Goal: Find specific page/section: Find specific page/section

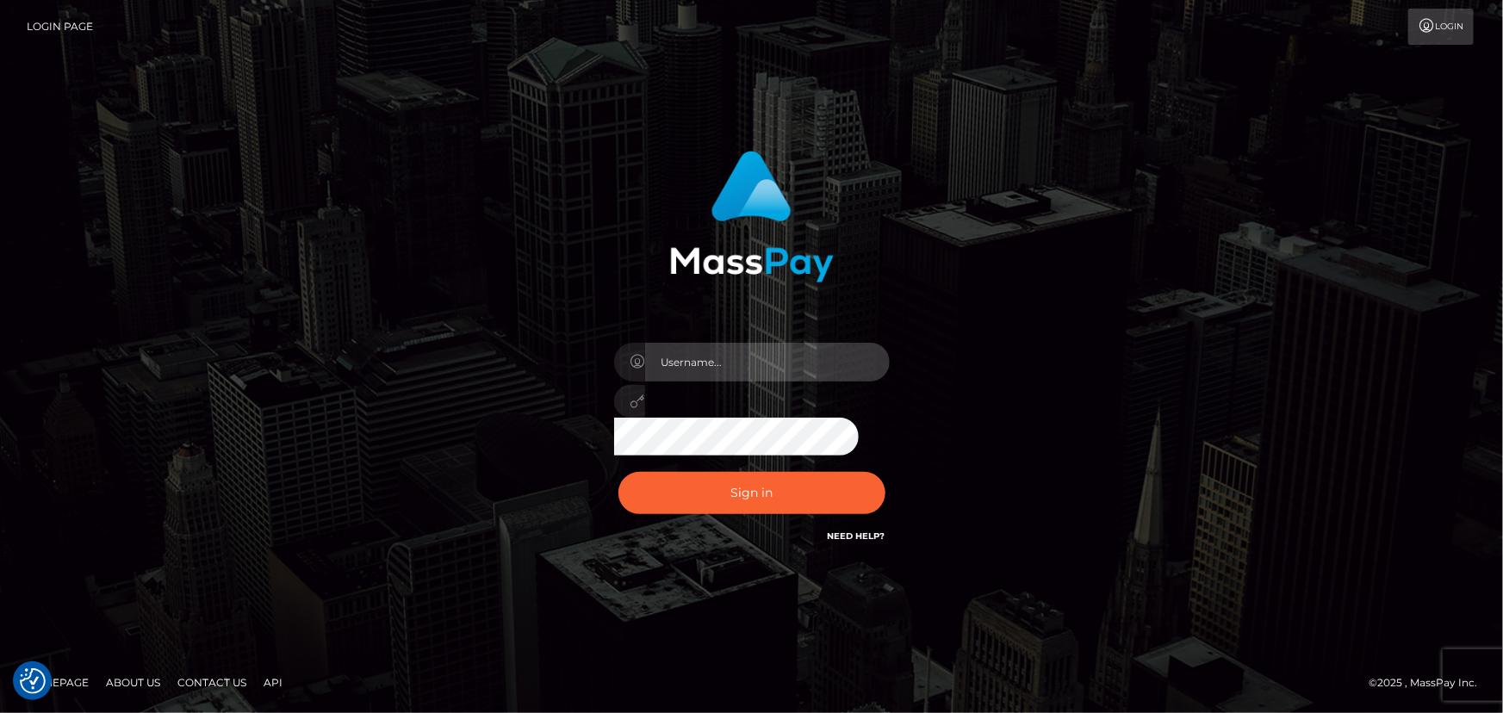
click at [728, 376] on input "text" at bounding box center [767, 362] width 245 height 39
type input "[PERSON_NAME].xcite"
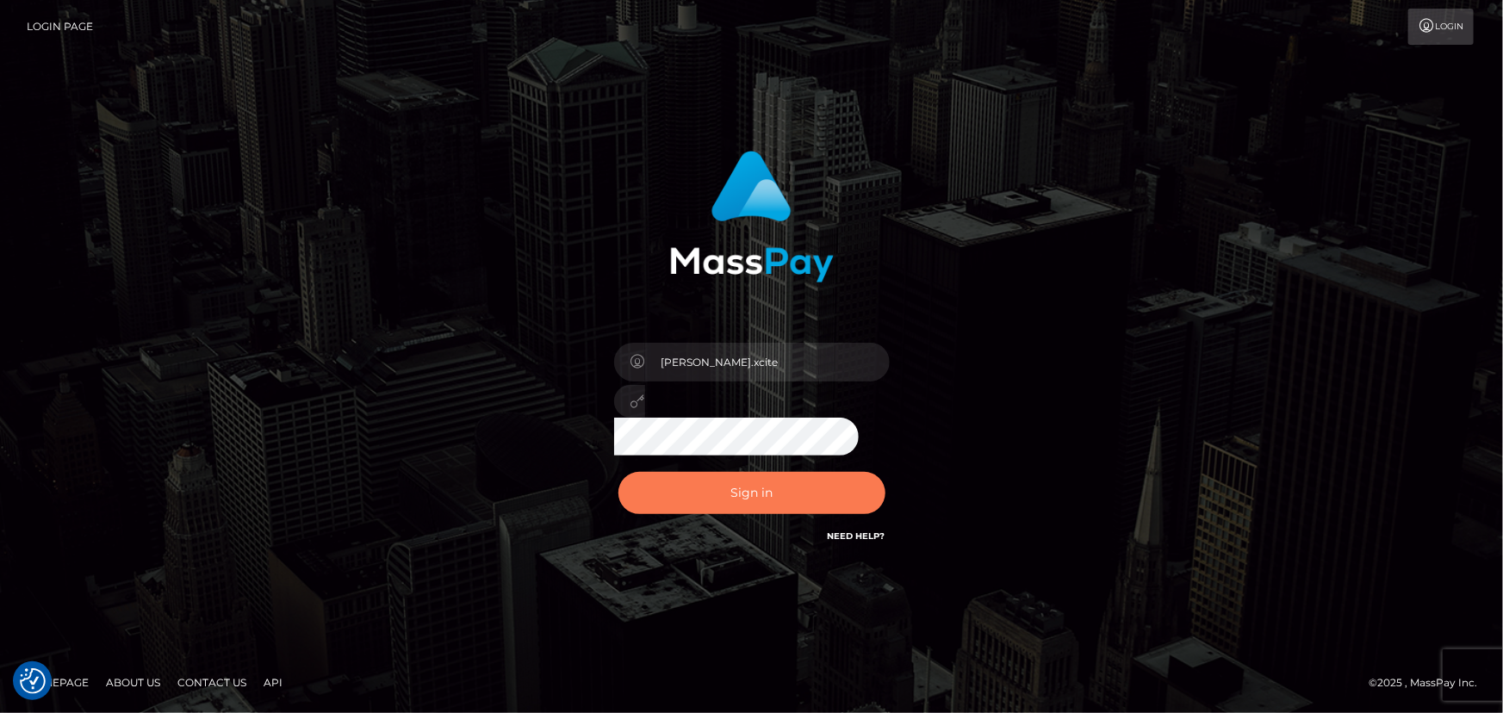
click at [775, 497] on button "Sign in" at bounding box center [752, 493] width 267 height 42
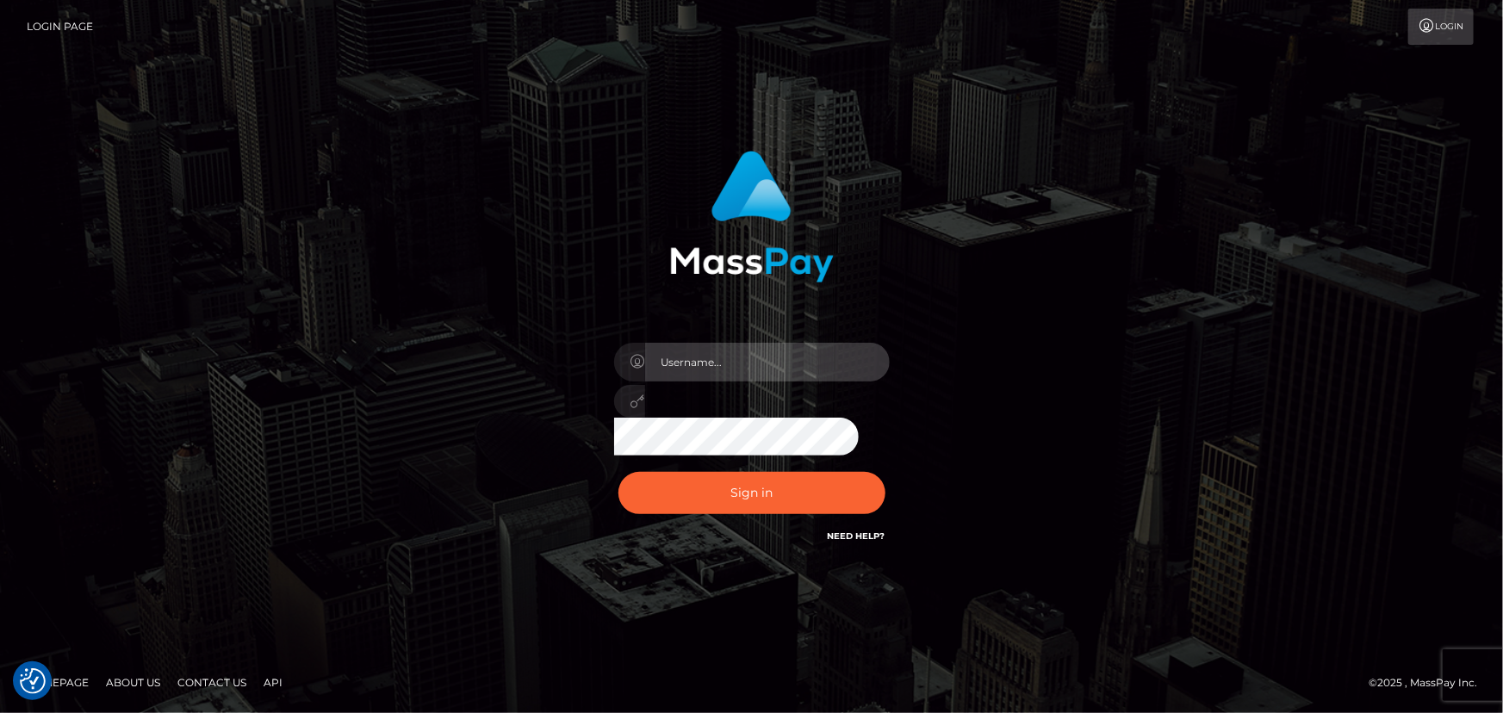
click at [733, 362] on input "text" at bounding box center [767, 362] width 245 height 39
type input "[PERSON_NAME].xcite"
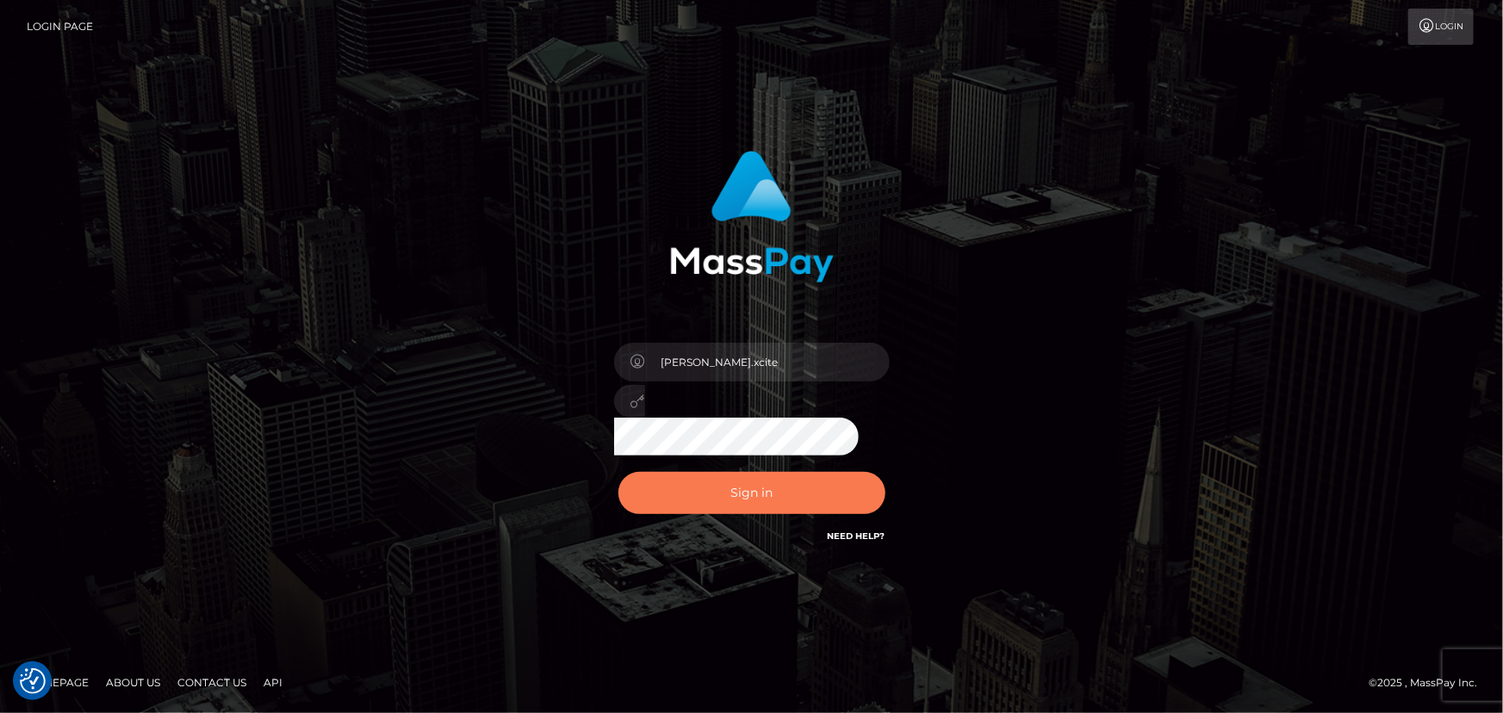
click at [787, 495] on button "Sign in" at bounding box center [752, 493] width 267 height 42
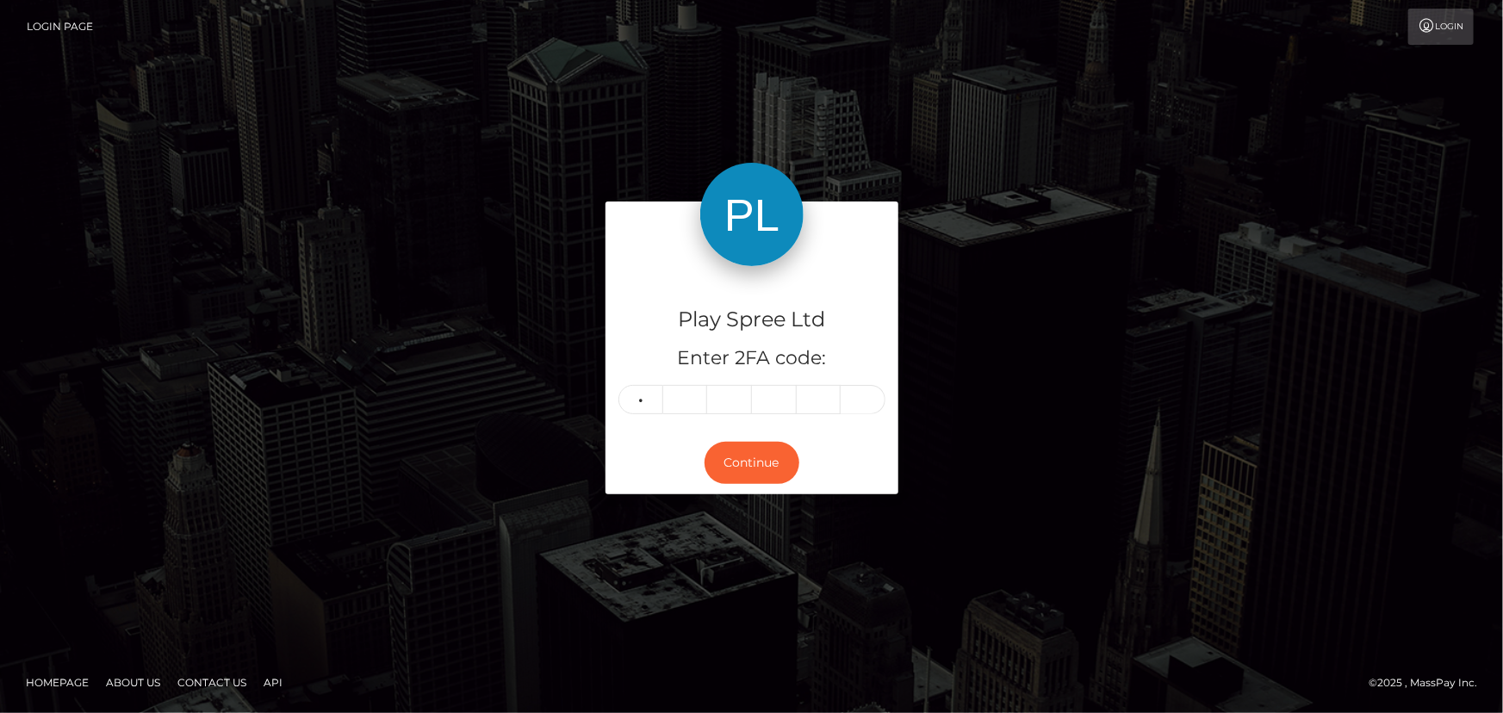
type input "8"
type input "1"
type input "2"
type input "5"
type input "4"
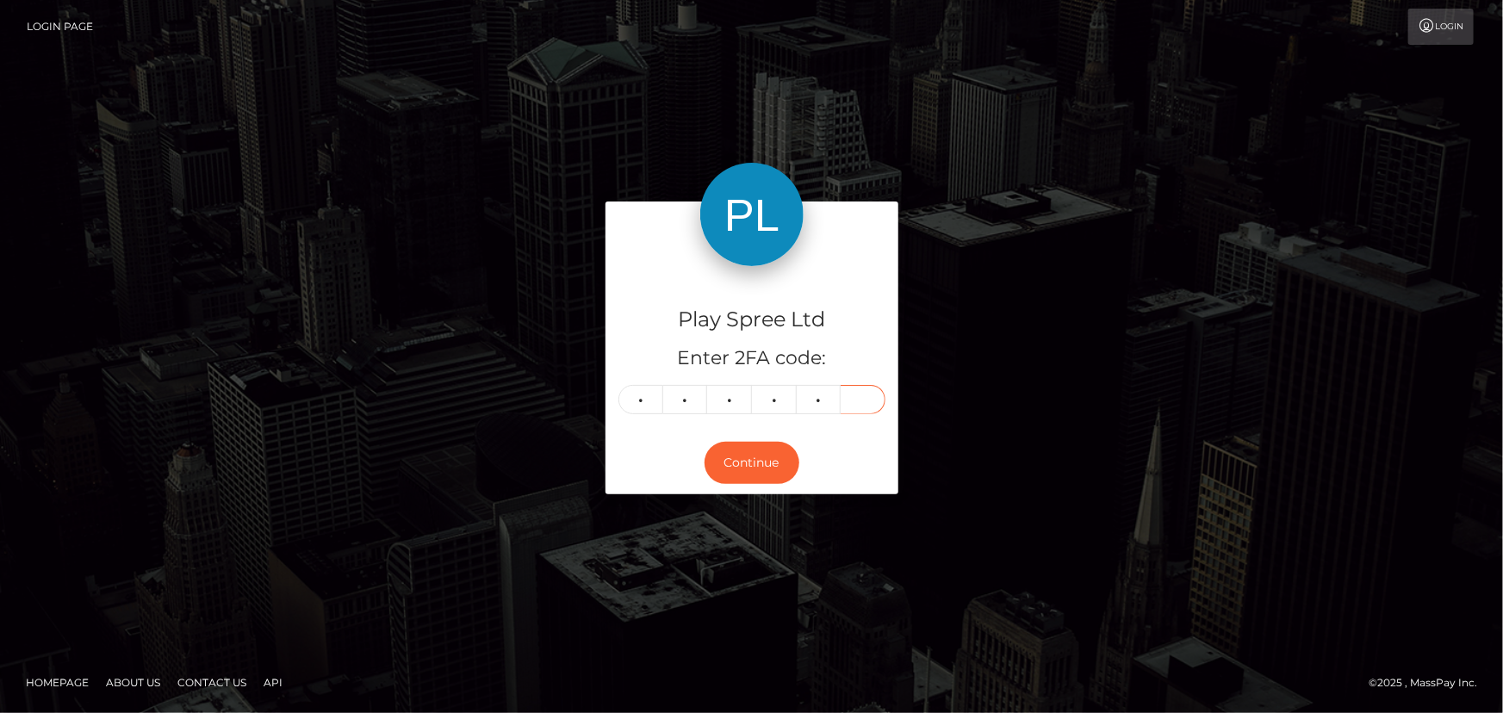
type input "2"
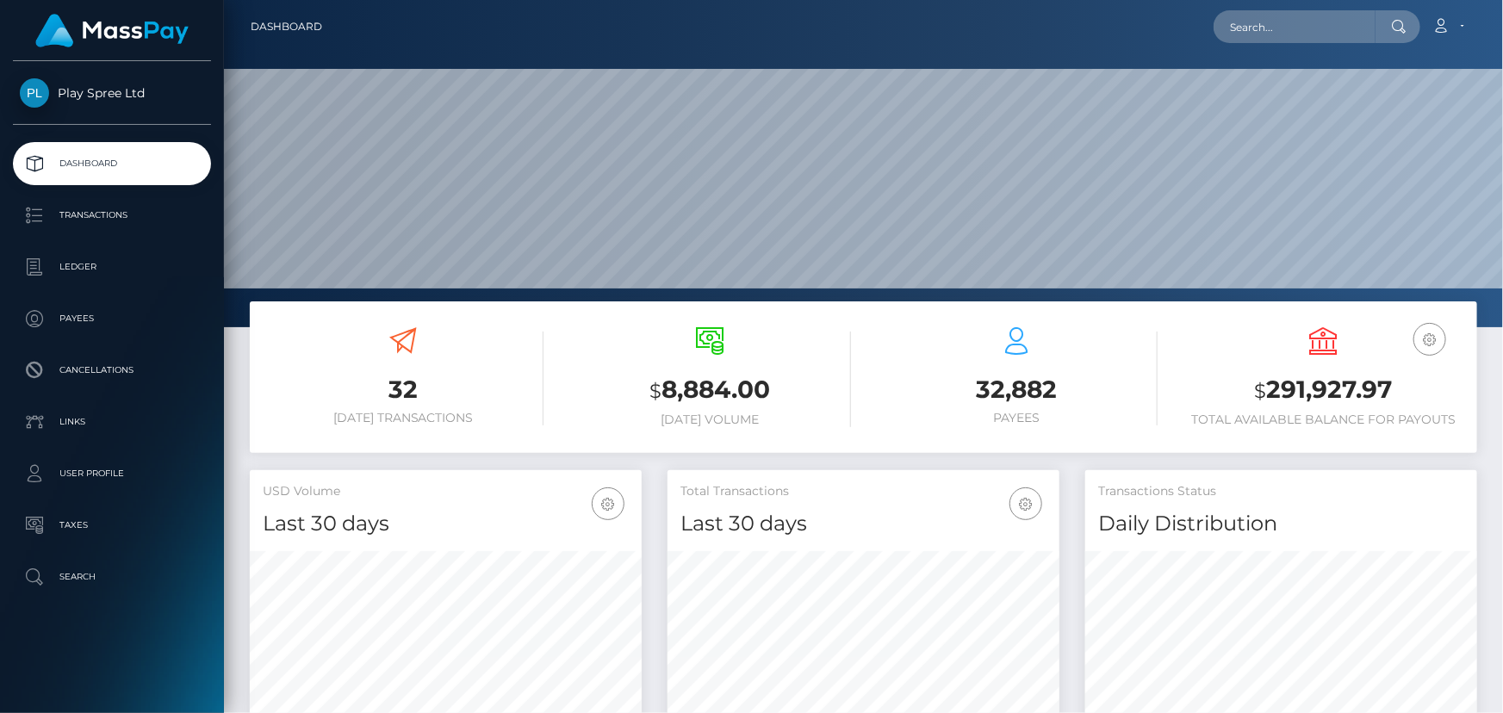
scroll to position [305, 391]
drag, startPoint x: 1287, startPoint y: 16, endPoint x: 1296, endPoint y: 29, distance: 16.3
click at [1287, 15] on input "text" at bounding box center [1295, 26] width 162 height 33
paste input "451019"
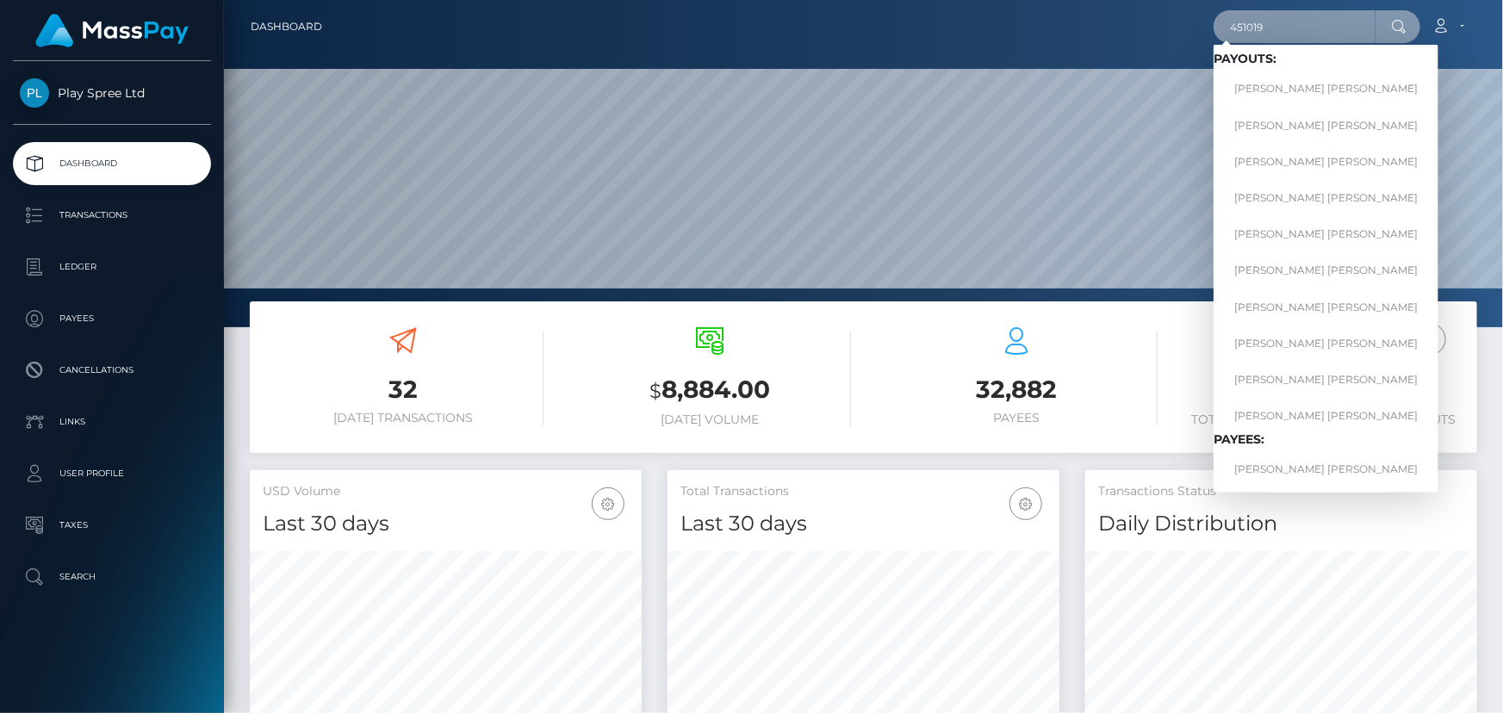
type input "451019"
click at [1330, 450] on span "Payouts: MICHAEL ROBERT HOYT MICHAEL ROBERT HOYT MICHAEL ROBERT HOYT MICHAEL RO…" at bounding box center [1326, 269] width 225 height 434
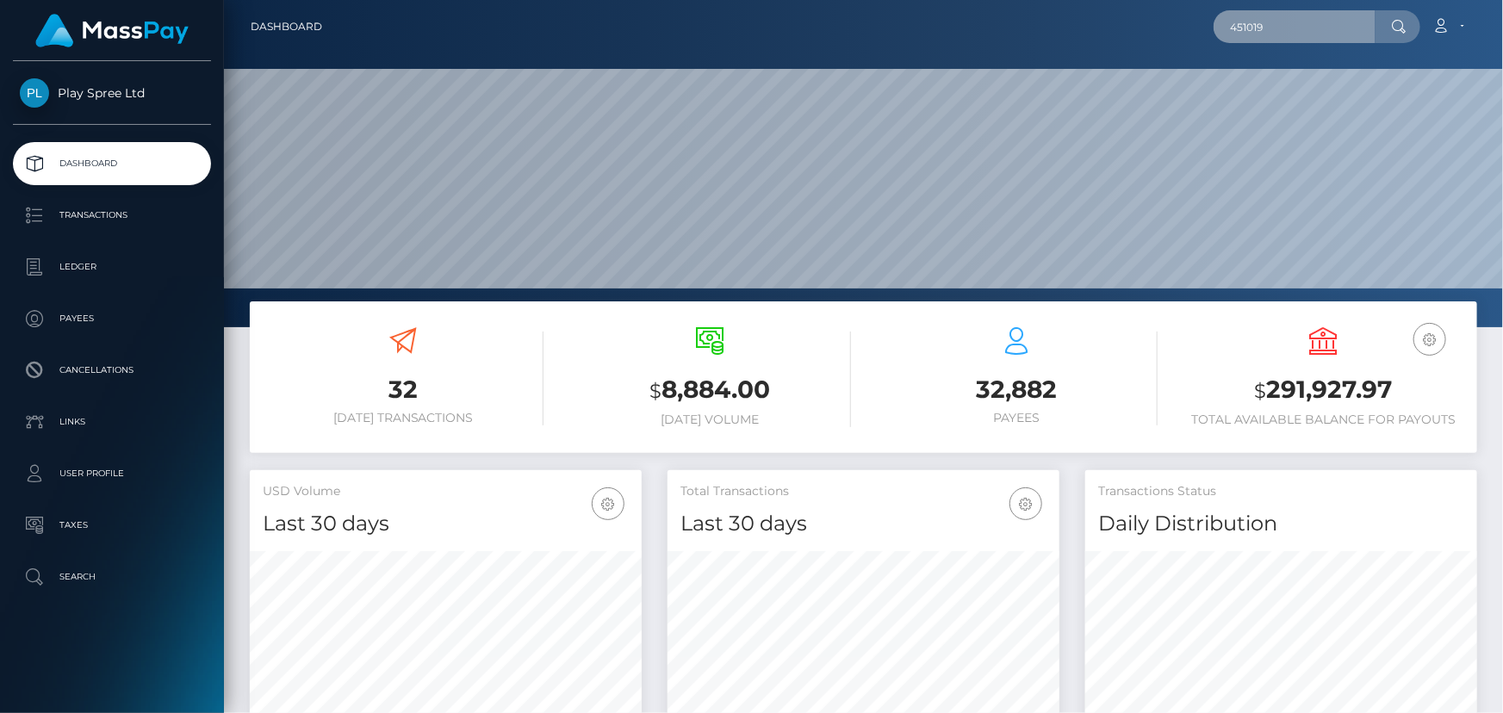
click at [1285, 29] on input "451019" at bounding box center [1295, 26] width 162 height 33
drag, startPoint x: 1275, startPoint y: 29, endPoint x: 1184, endPoint y: 34, distance: 91.5
click at [1184, 34] on div "451019 Loading... Loading... Payouts: MICHAEL ROBERT HOYT MICHAEL ROBERT HOYT M…" at bounding box center [906, 27] width 1141 height 36
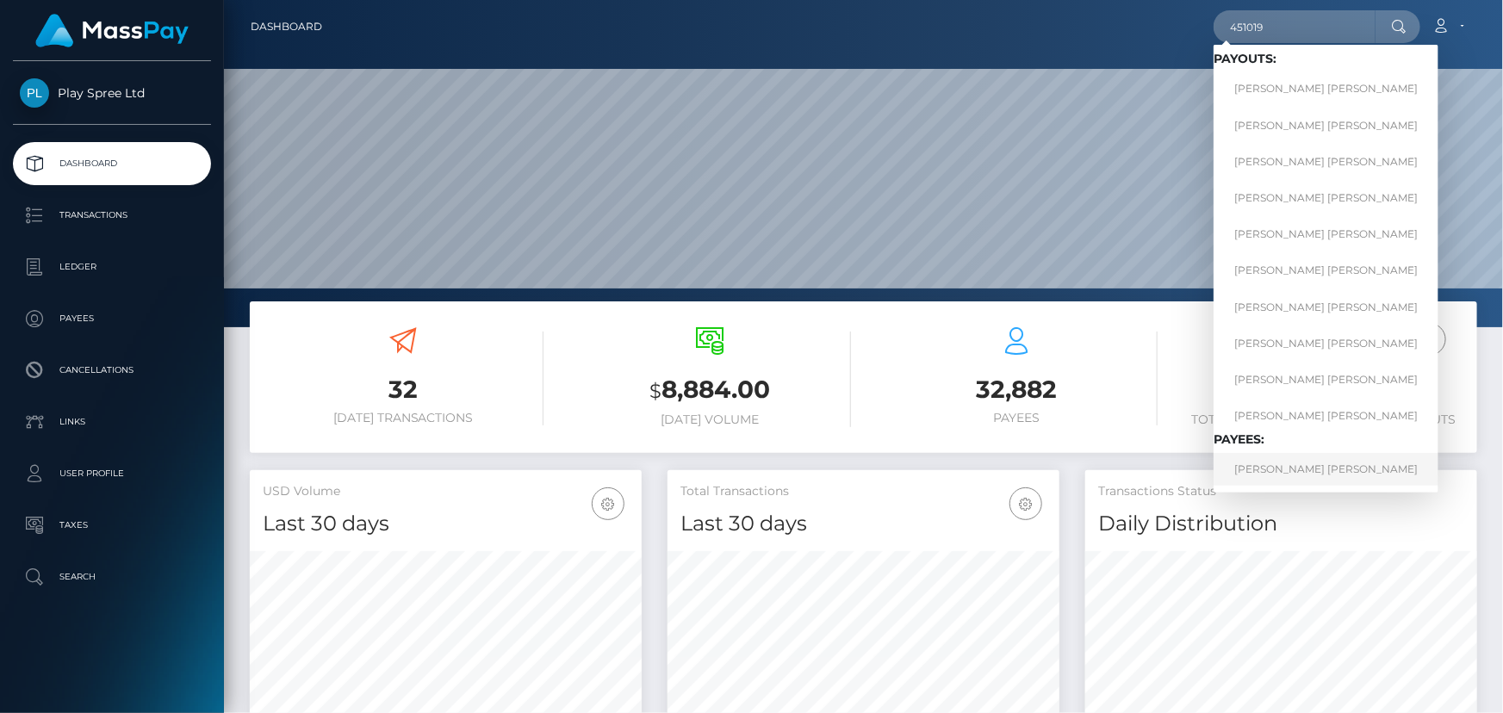
click at [1304, 467] on link "MICHAEL ROBERT HOYT" at bounding box center [1326, 469] width 225 height 32
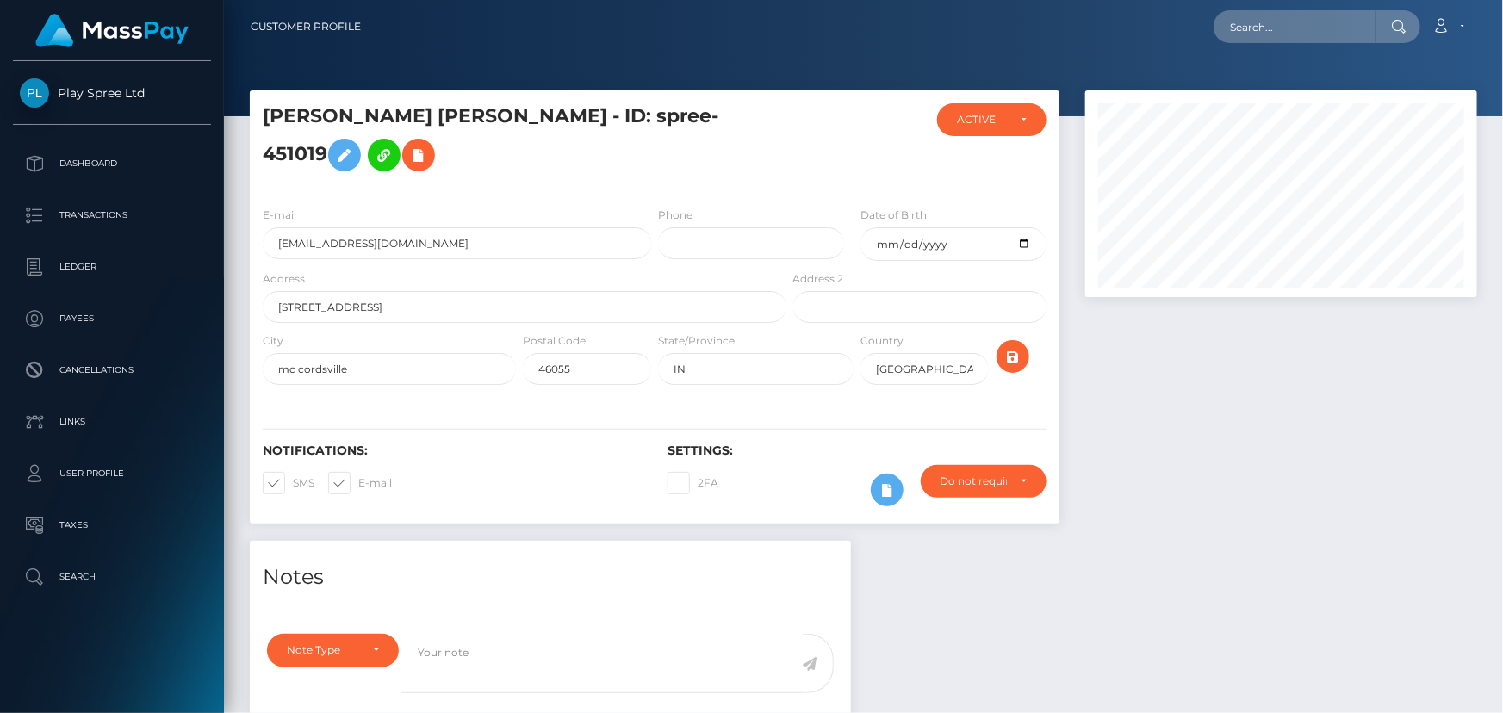
scroll to position [207, 391]
click at [1095, 40] on div "Loading... Loading... Account Edit Profile Logout" at bounding box center [926, 27] width 1102 height 36
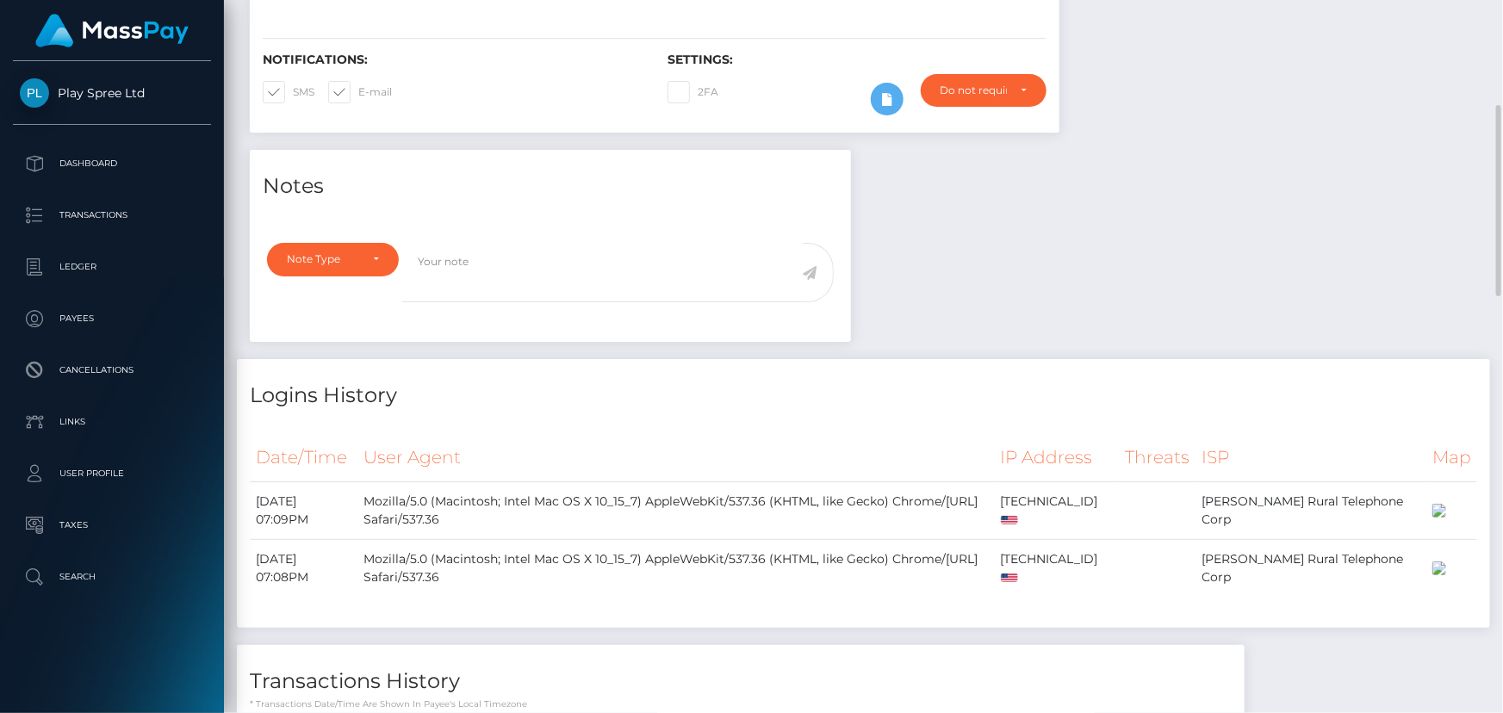
scroll to position [0, 0]
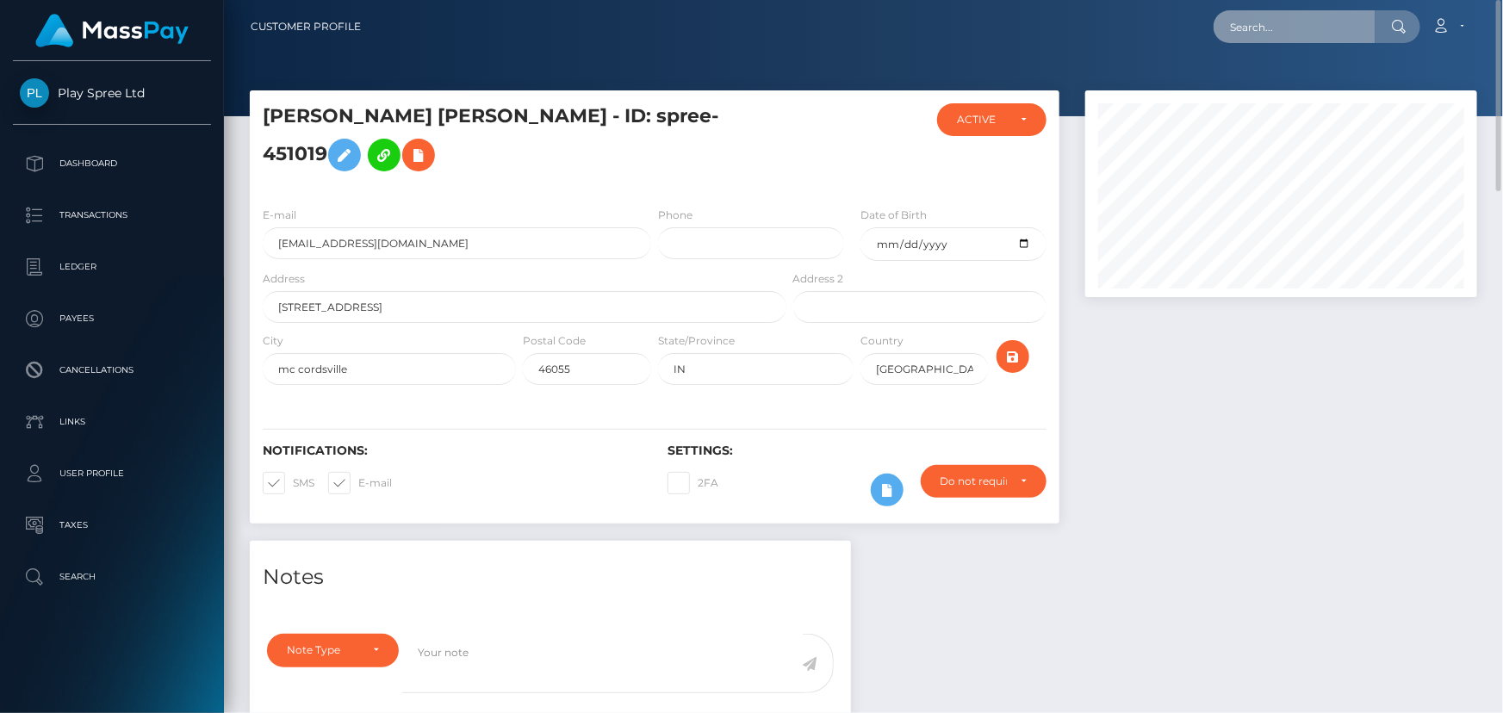
click at [1312, 26] on input "text" at bounding box center [1295, 26] width 162 height 33
paste input "1643952"
click at [1276, 21] on input "1643952" at bounding box center [1295, 26] width 162 height 33
click at [1267, 452] on div at bounding box center [1282, 315] width 418 height 451
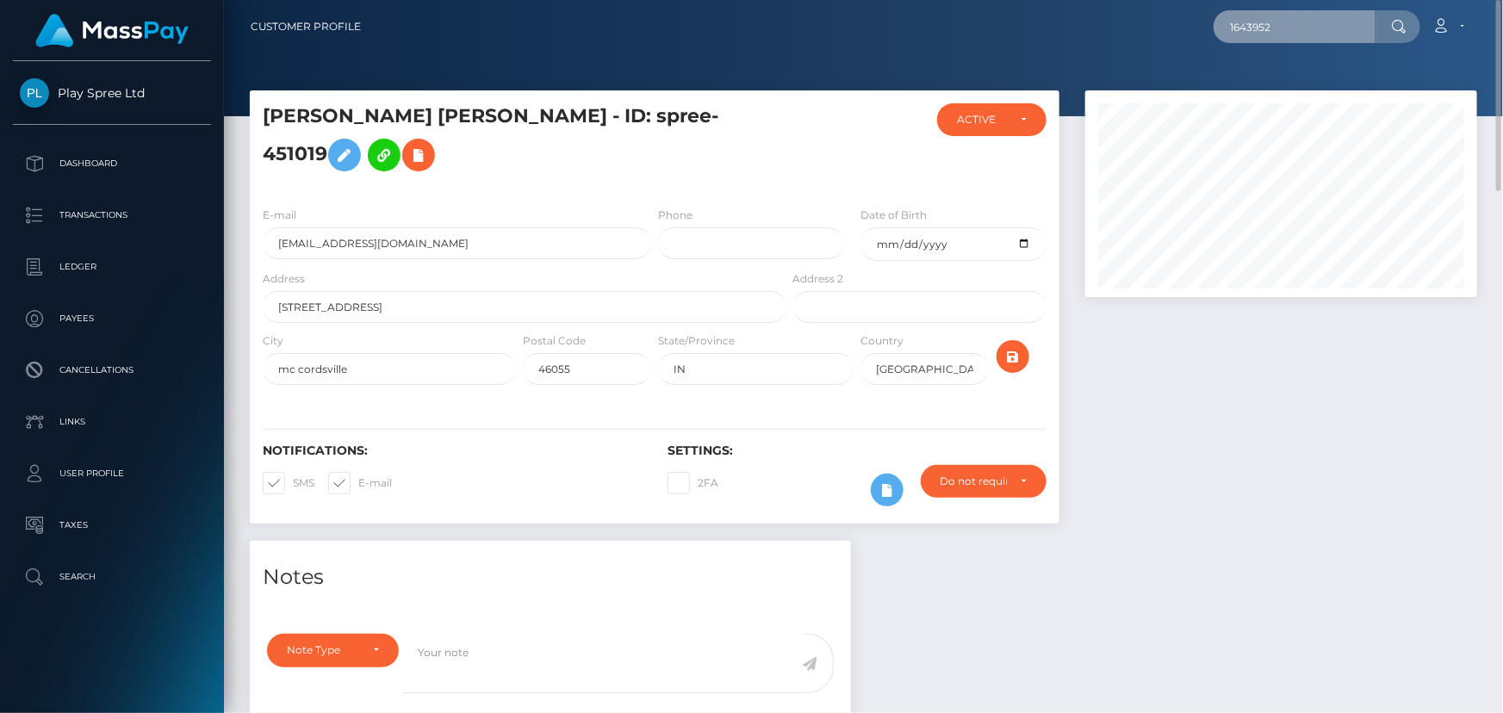
click at [1286, 27] on input "1643952" at bounding box center [1295, 26] width 162 height 33
click at [1293, 32] on input "1643952" at bounding box center [1295, 26] width 162 height 33
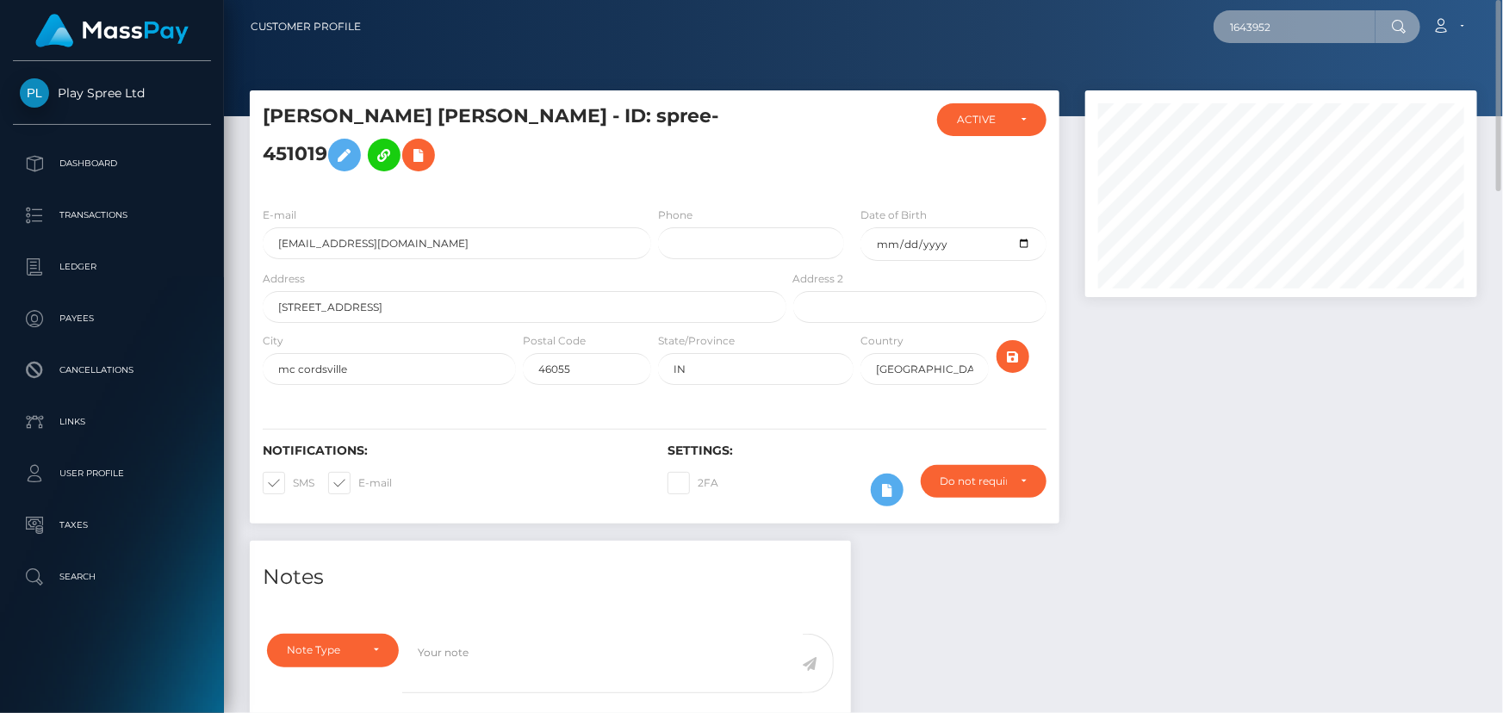
paste input "904317"
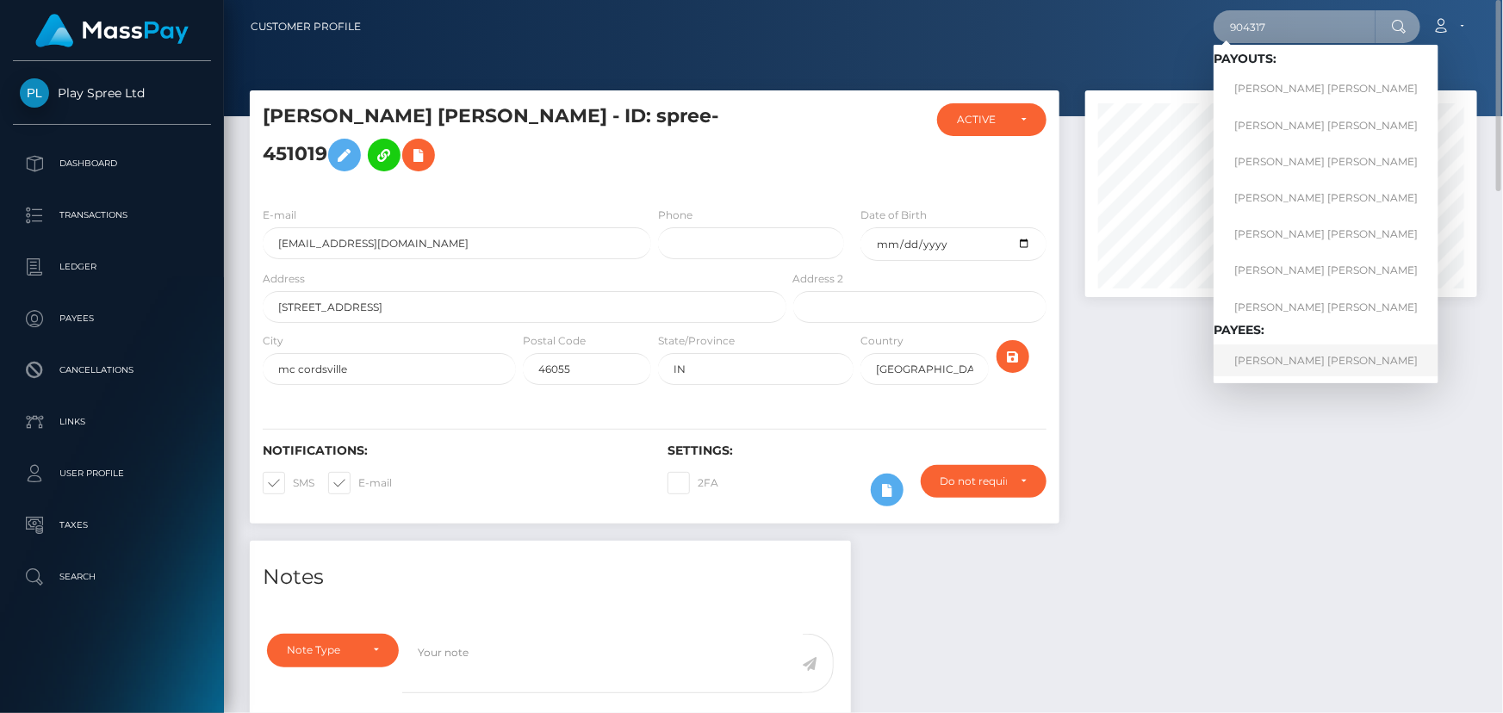
type input "904317"
click at [1335, 360] on link "LAUREN JEANNETTE HINNERICHS" at bounding box center [1326, 361] width 225 height 32
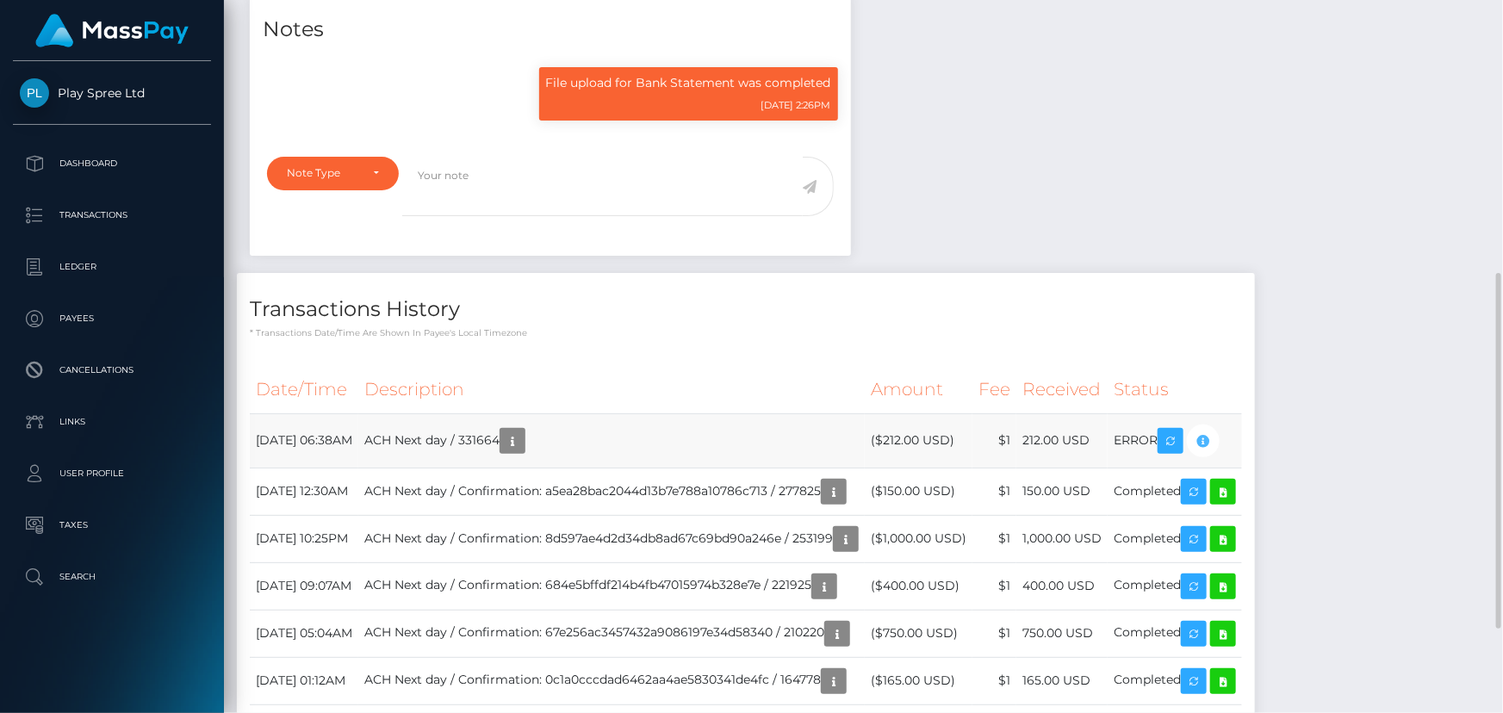
scroll to position [207, 391]
drag, startPoint x: 1110, startPoint y: 91, endPoint x: 1146, endPoint y: 115, distance: 43.0
click at [1110, 91] on div "Notes File upload for Bank Statement was completed [DATE] 2:26PM" at bounding box center [864, 396] width 1254 height 807
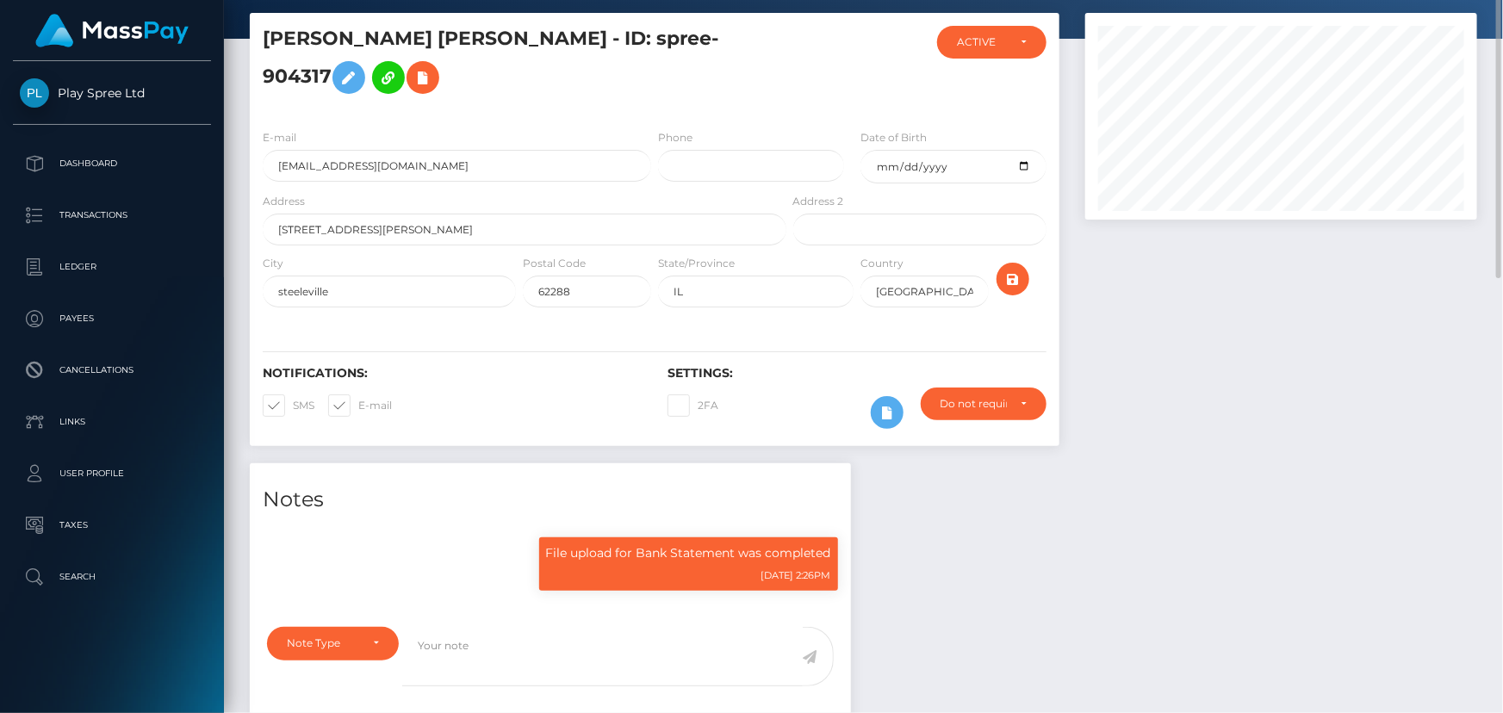
scroll to position [0, 0]
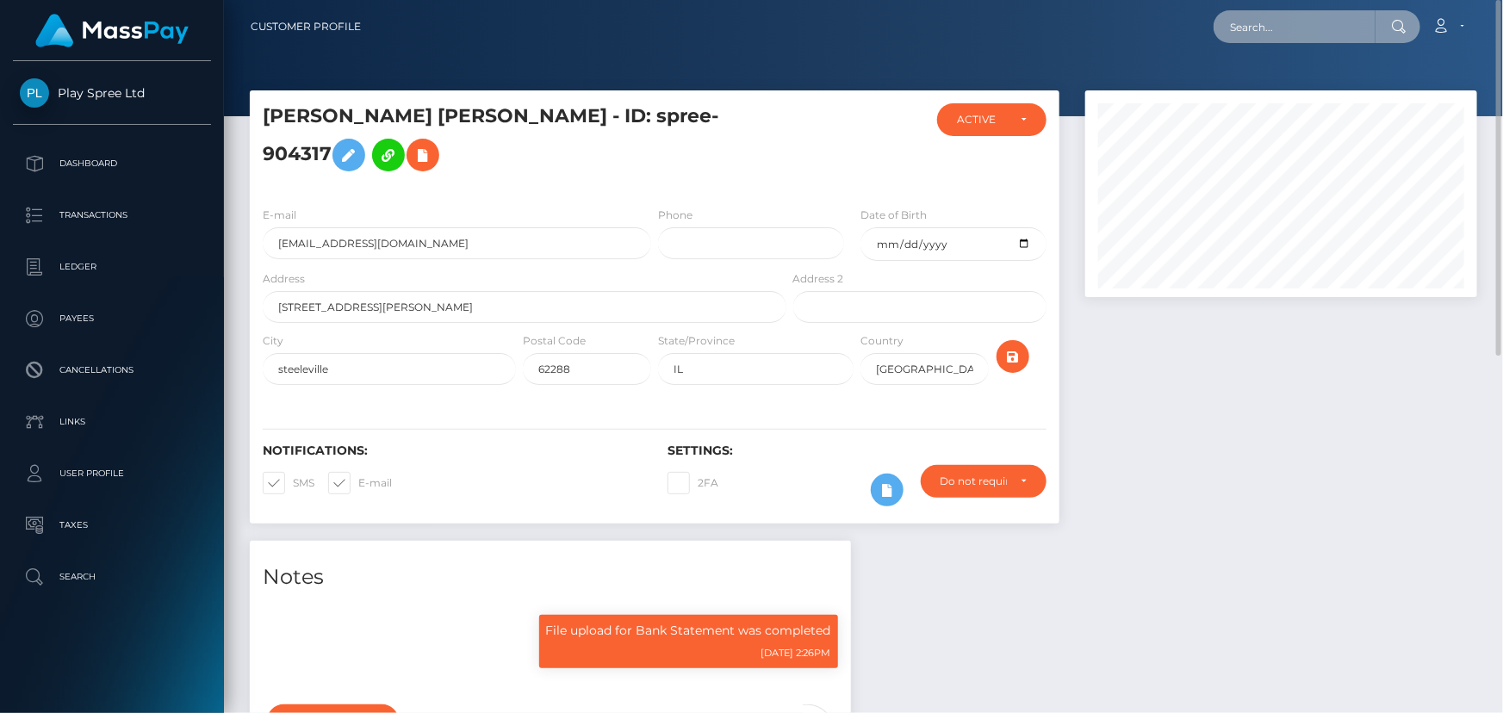
click at [1278, 19] on input "text" at bounding box center [1295, 26] width 162 height 33
paste input "1597200"
drag, startPoint x: 1299, startPoint y: 25, endPoint x: 942, endPoint y: 54, distance: 358.7
click at [942, 54] on div "Customer Profile 1597200 Loading... Loading... Account Logout" at bounding box center [863, 356] width 1279 height 713
paste input "904317"
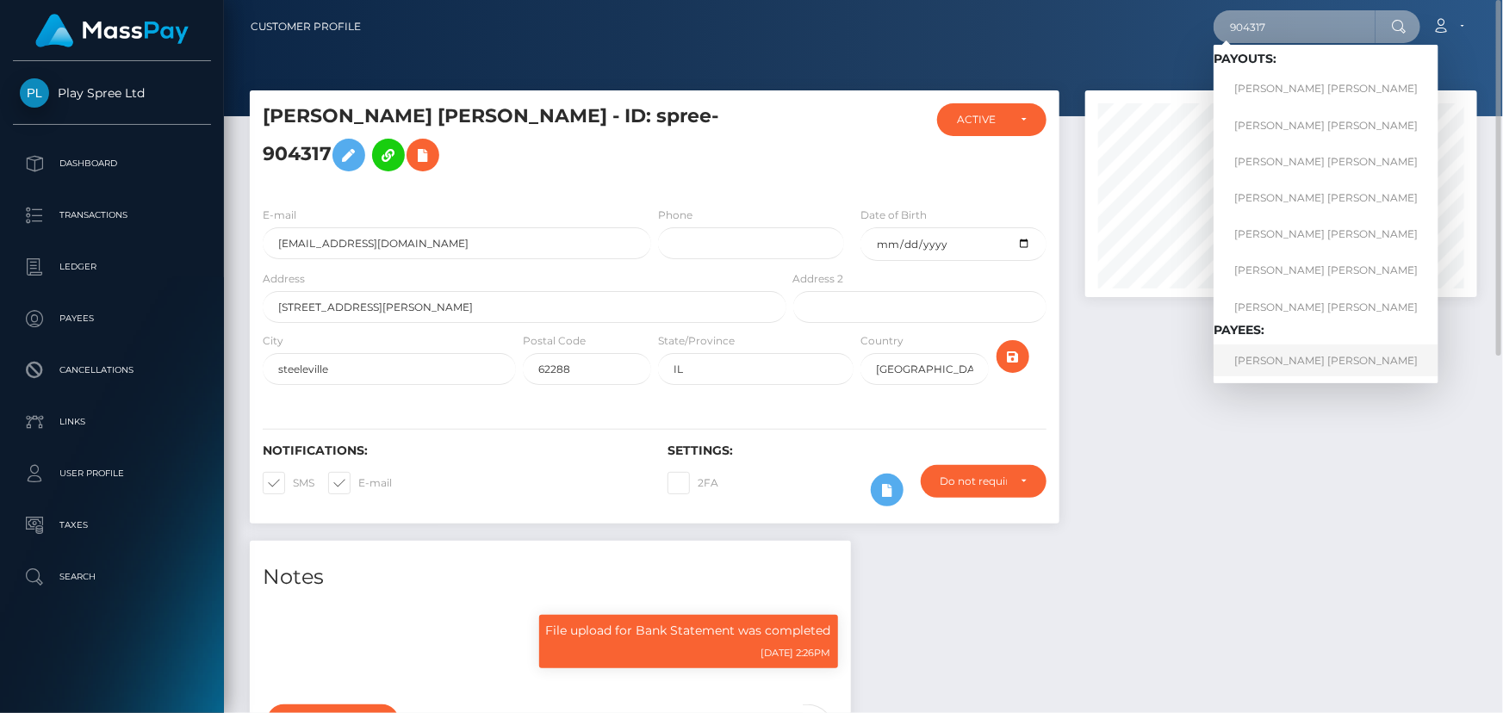
type input "904317"
click at [1291, 359] on link "LAUREN JEANNETTE HINNERICHS" at bounding box center [1326, 361] width 225 height 32
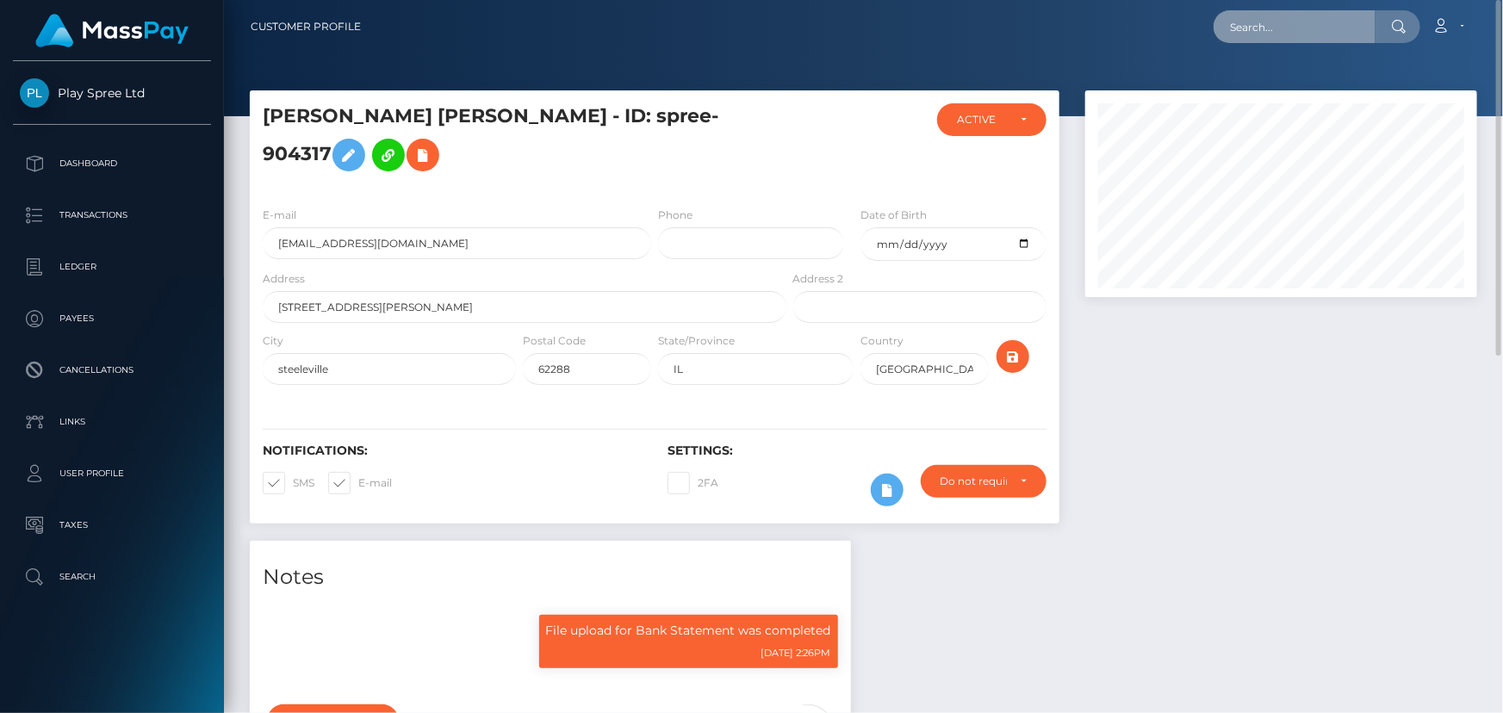
click at [1301, 37] on input "text" at bounding box center [1295, 26] width 162 height 33
paste input "1597200"
type input "1597200"
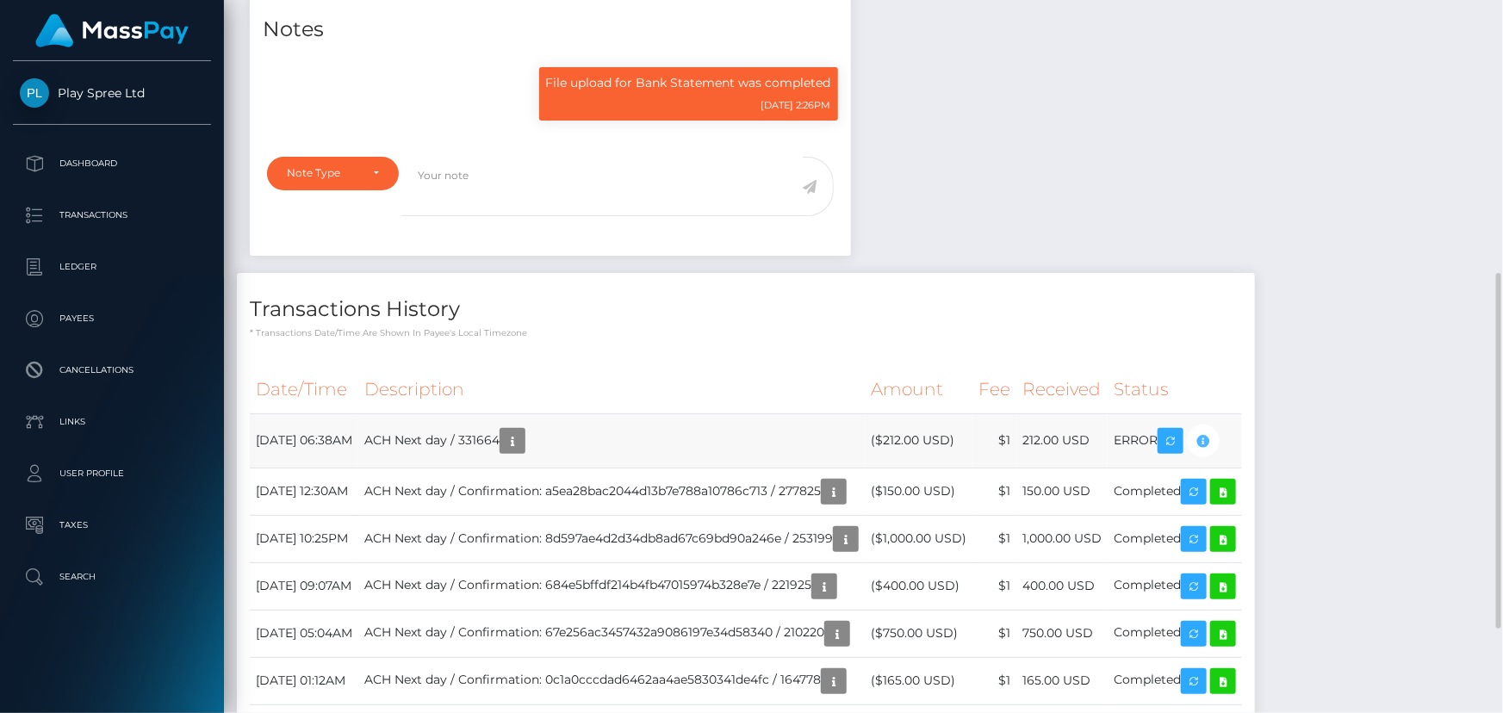
scroll to position [207, 391]
click at [1403, 478] on div "Notes File upload for Bank Statement was completed [DATE] 2:26PM" at bounding box center [864, 396] width 1254 height 807
click at [1079, 184] on div "Notes File upload for Bank Statement was completed [DATE] 2:26PM" at bounding box center [864, 396] width 1254 height 807
